Goal: Task Accomplishment & Management: Complete application form

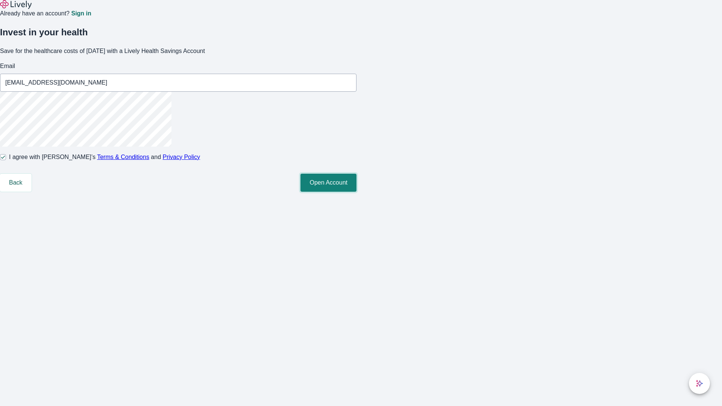
click at [357, 192] on button "Open Account" at bounding box center [328, 183] width 56 height 18
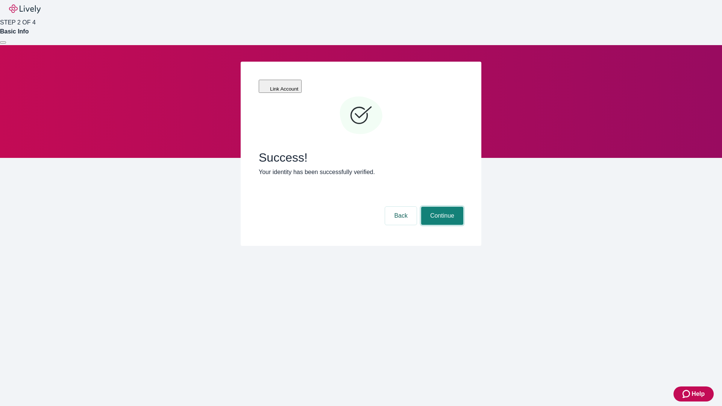
click at [441, 207] on button "Continue" at bounding box center [442, 216] width 42 height 18
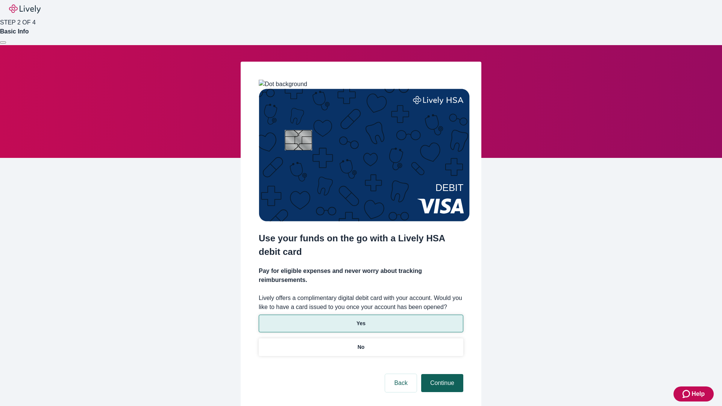
click at [361, 320] on p "Yes" at bounding box center [361, 324] width 9 height 8
click at [441, 374] on button "Continue" at bounding box center [442, 383] width 42 height 18
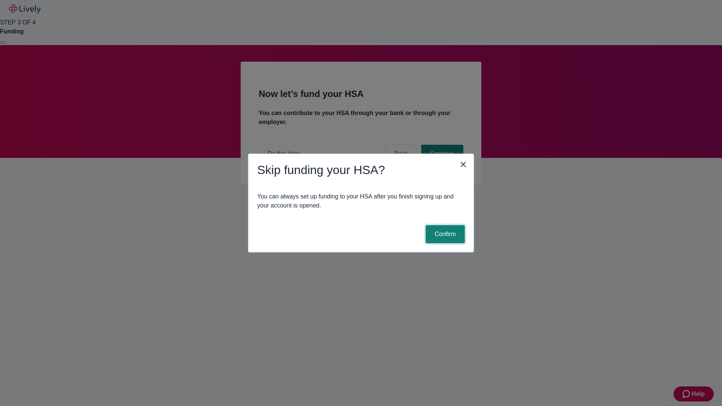
click at [444, 234] on button "Confirm" at bounding box center [445, 234] width 39 height 18
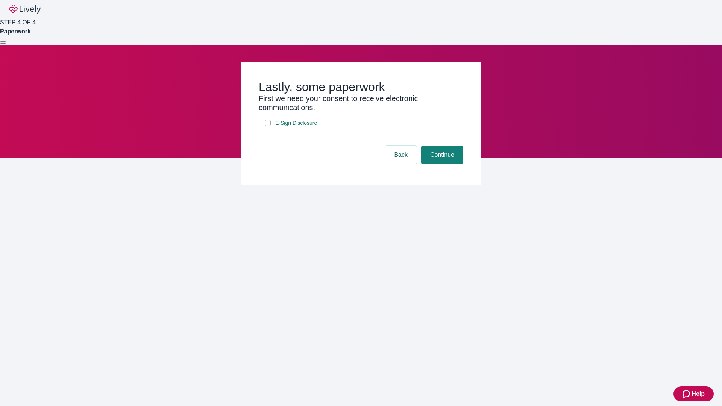
click at [268, 126] on input "E-Sign Disclosure" at bounding box center [268, 123] width 6 height 6
checkbox input "true"
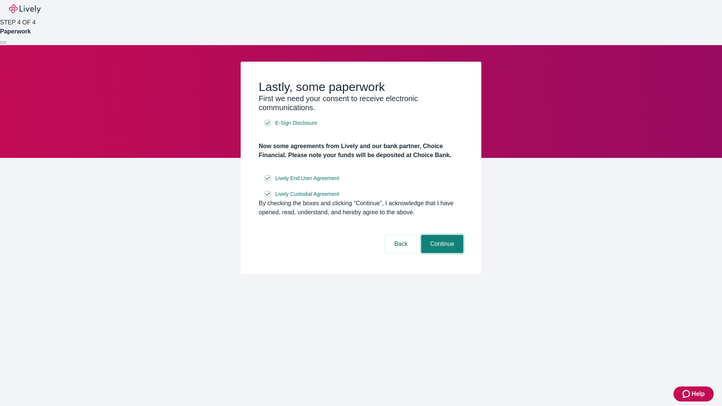
click at [441, 253] on button "Continue" at bounding box center [442, 244] width 42 height 18
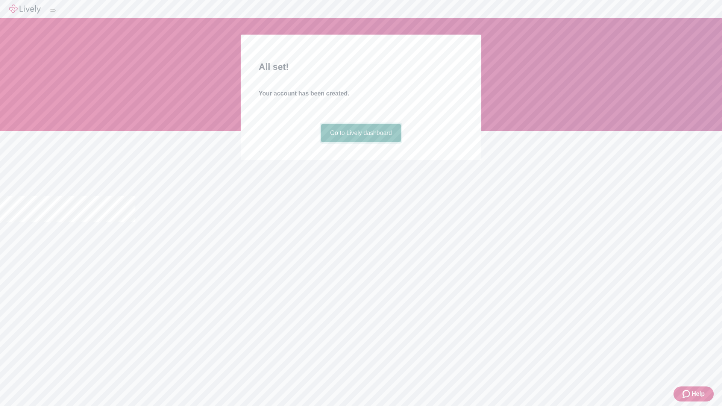
click at [361, 142] on link "Go to Lively dashboard" at bounding box center [361, 133] width 80 height 18
